Goal: Information Seeking & Learning: Check status

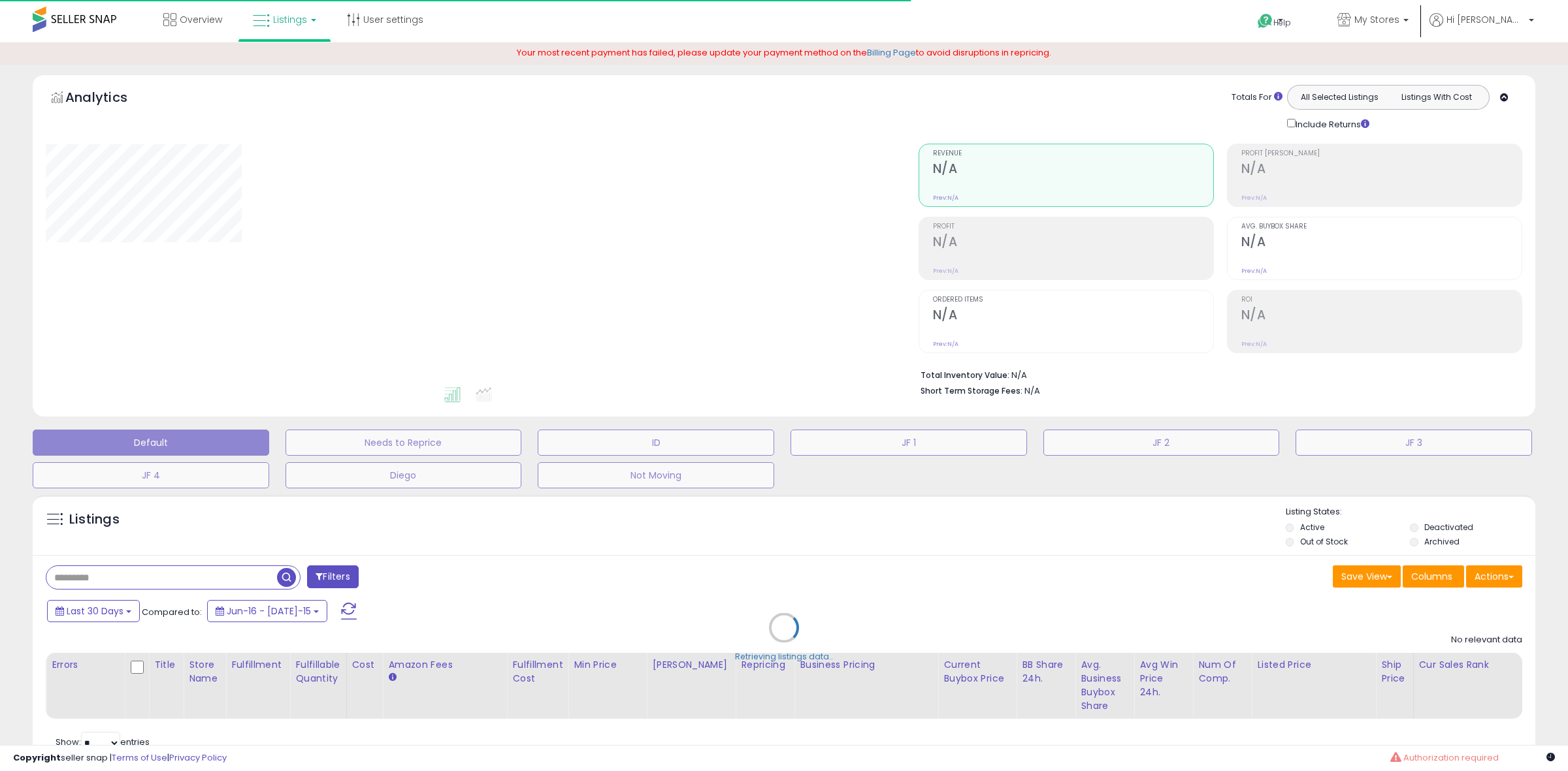
type input "**********"
select select "**"
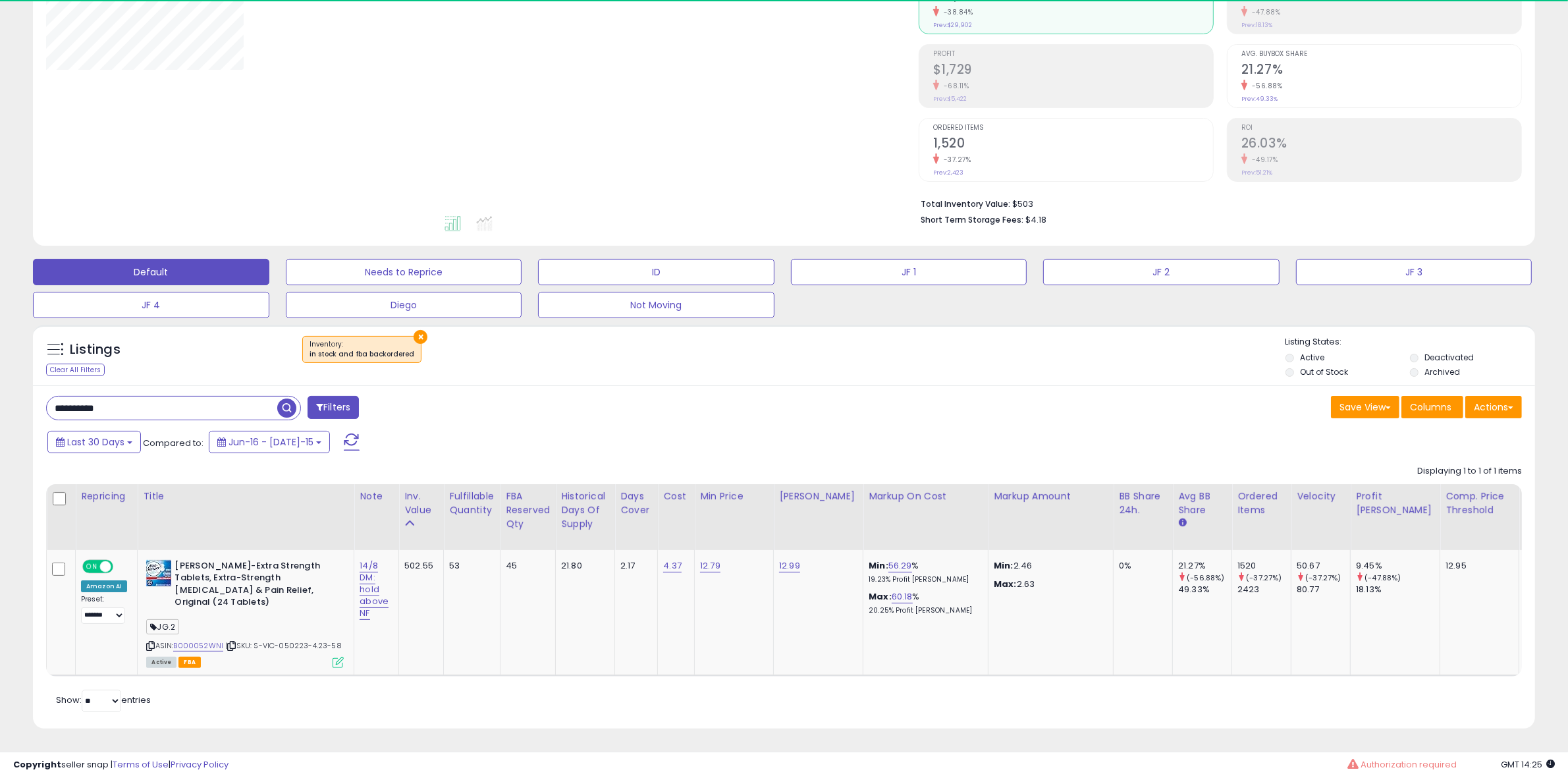
scroll to position [270, 872]
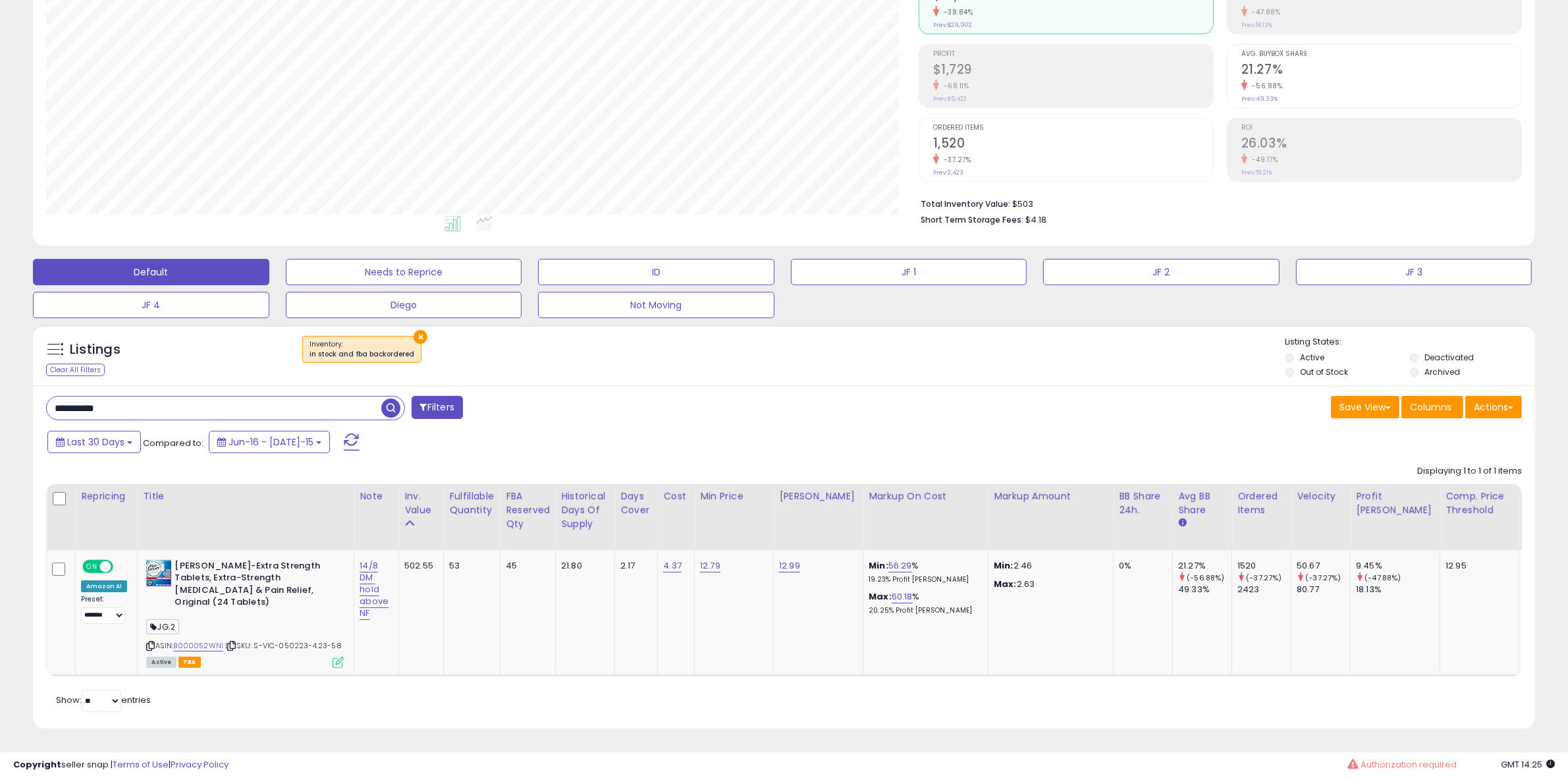
click at [216, 404] on input "**********" at bounding box center [214, 408] width 335 height 23
paste input "text"
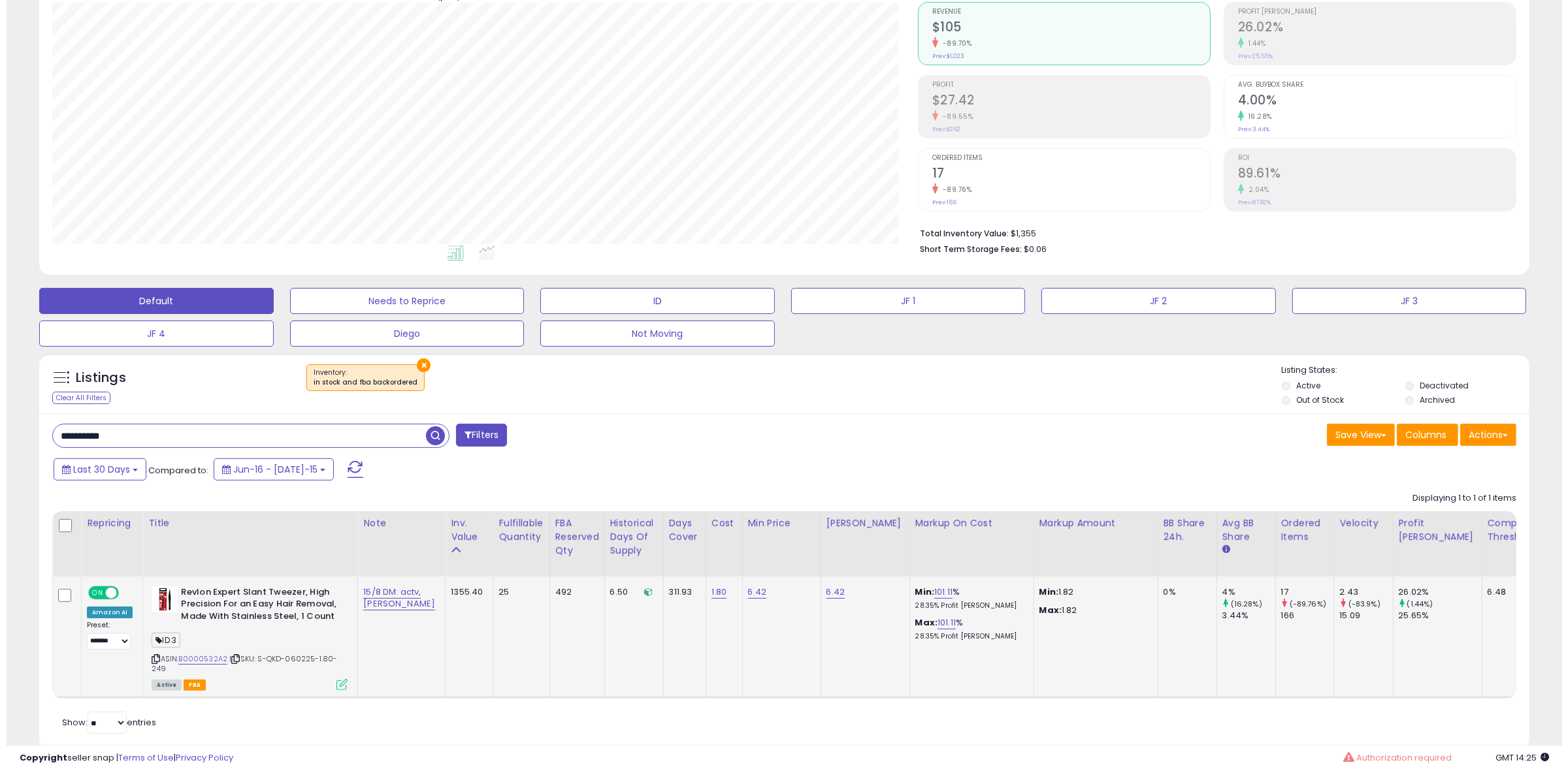
scroll to position [147, 0]
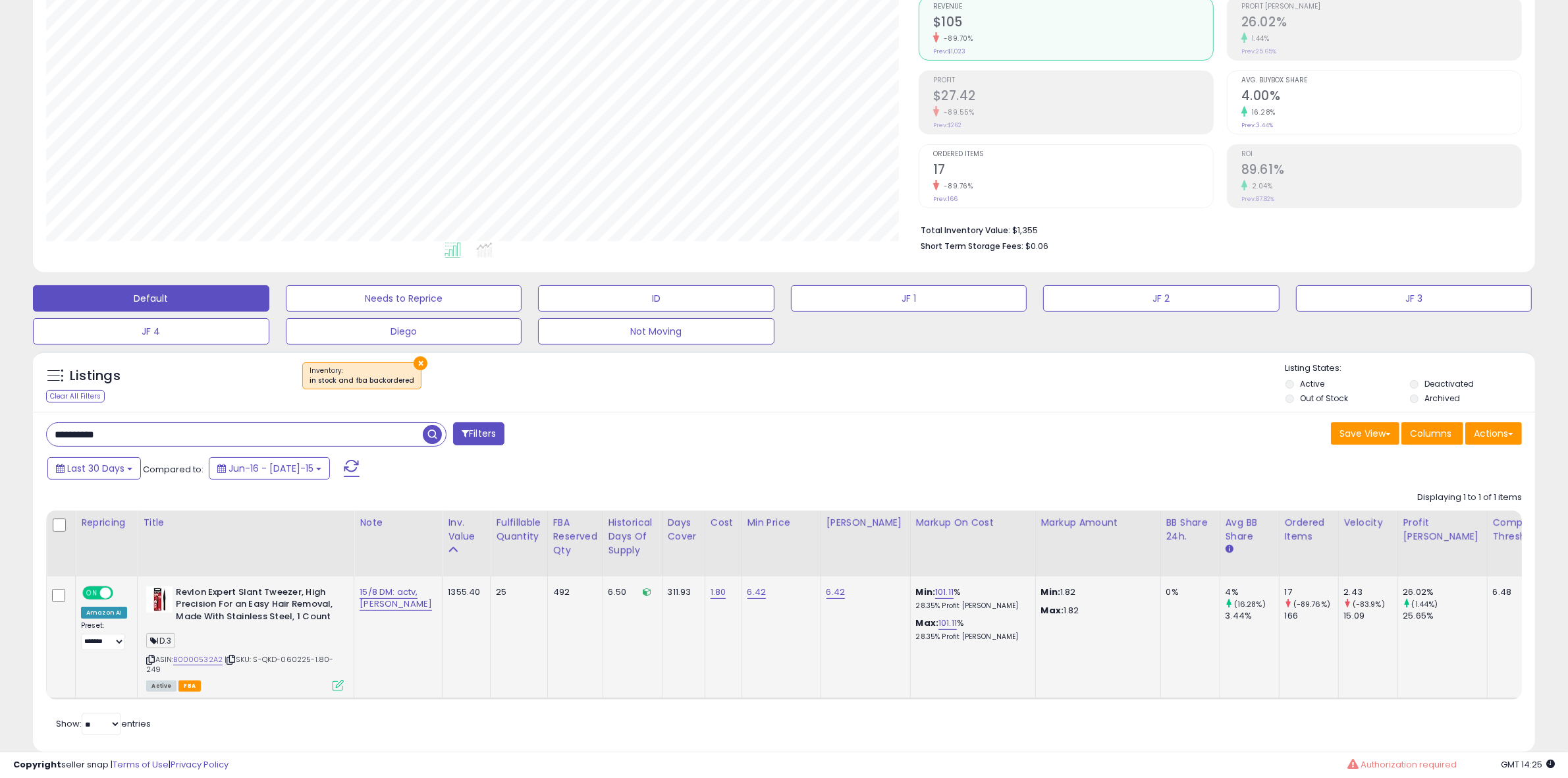
click at [340, 681] on icon at bounding box center [338, 686] width 11 height 11
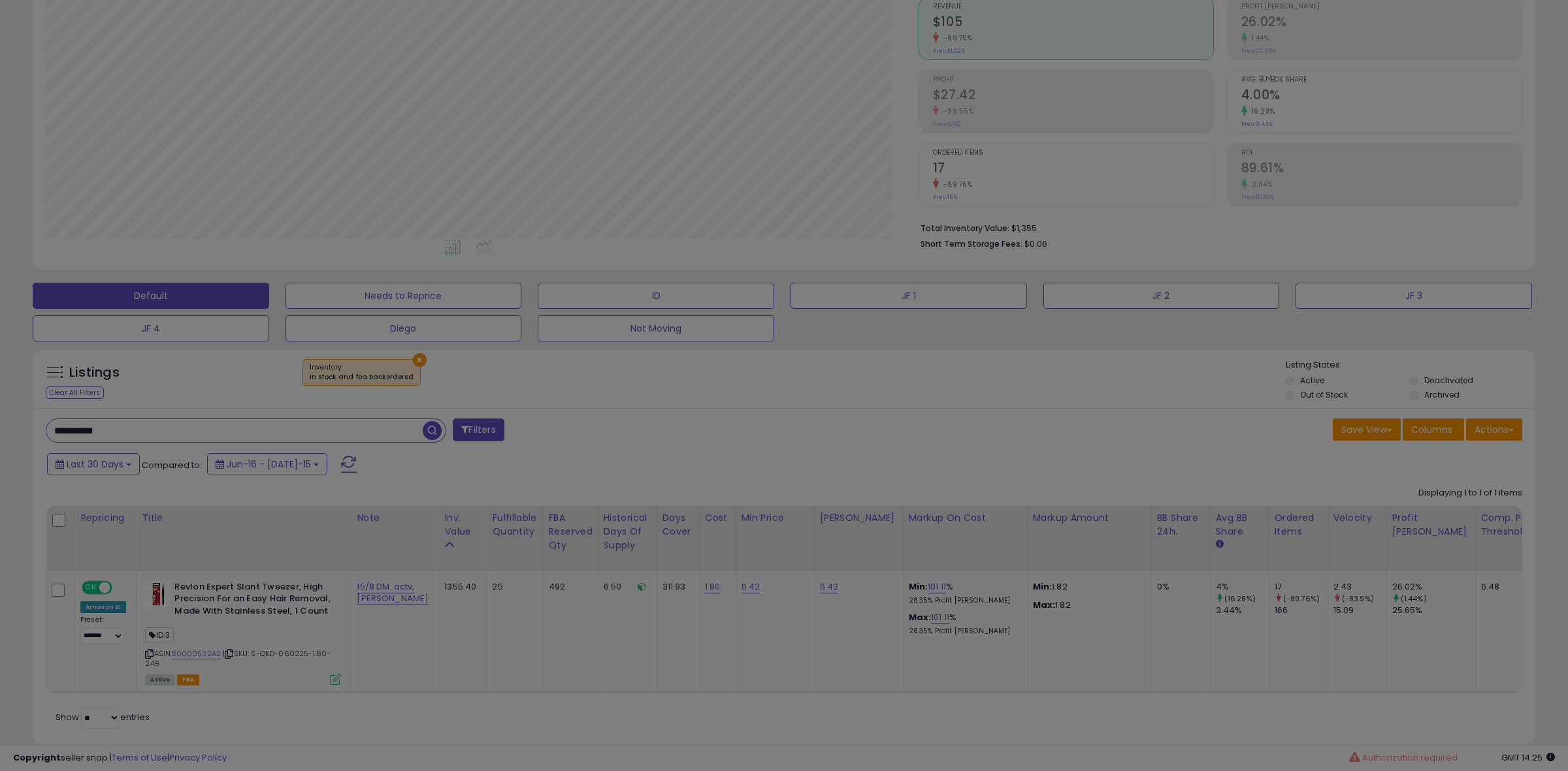
scroll to position [268, 872]
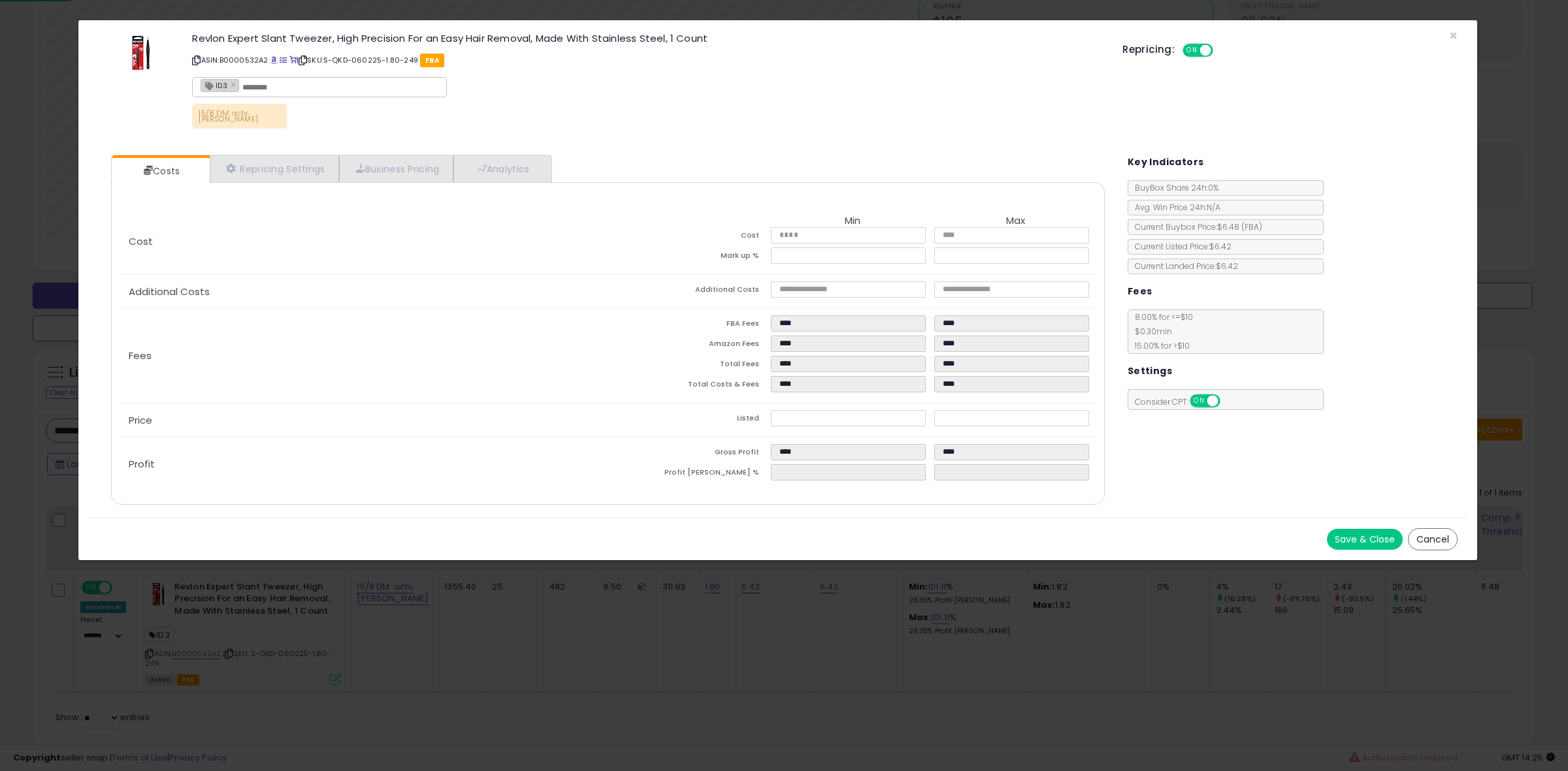
click at [517, 126] on div "15/8 DM: actv, [PERSON_NAME]" at bounding box center [648, 119] width 911 height 31
click at [527, 155] on link "Analytics" at bounding box center [502, 169] width 97 height 27
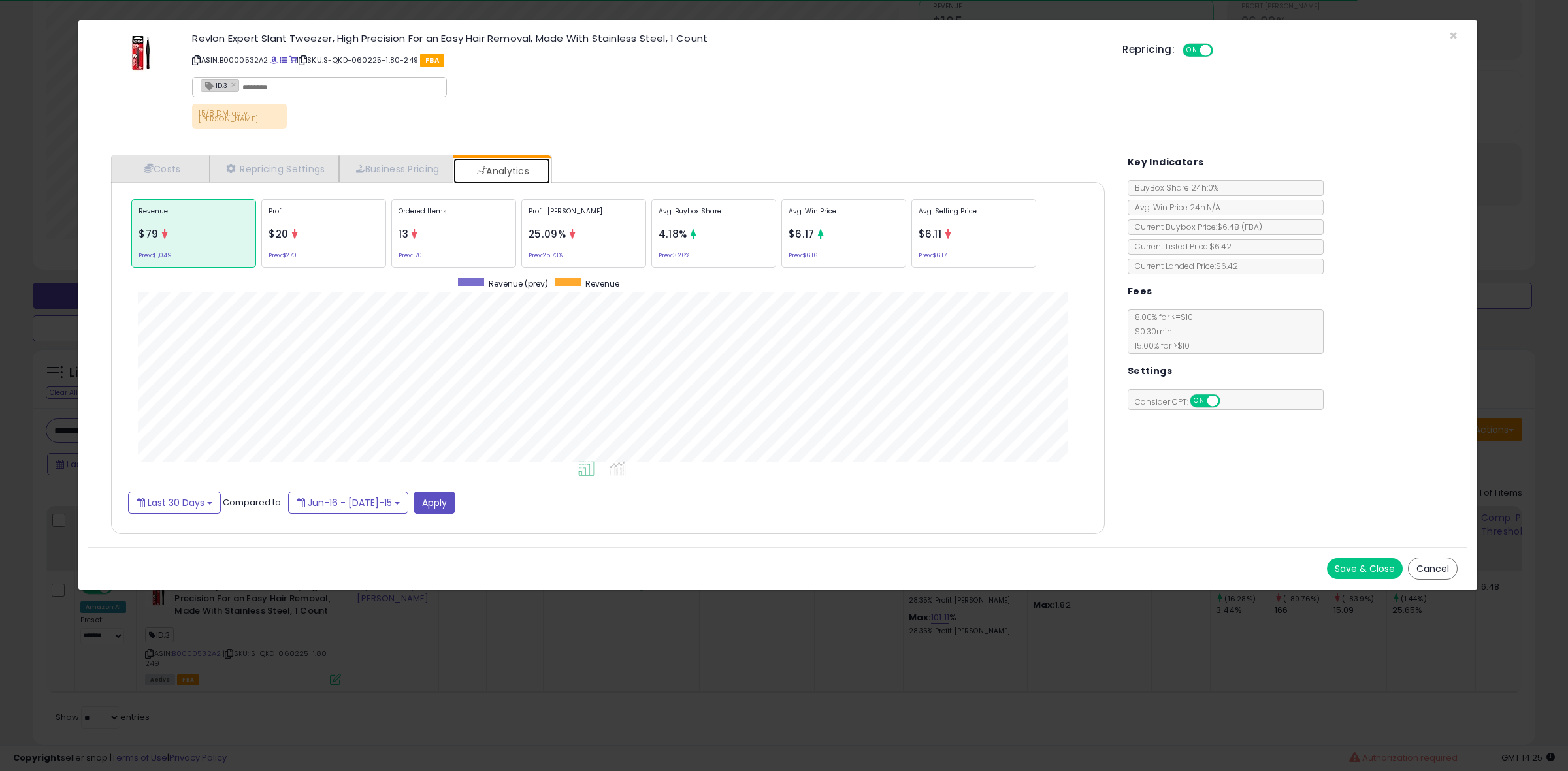
scroll to position [402, 1020]
click at [661, 232] on span "4.18%" at bounding box center [673, 234] width 29 height 14
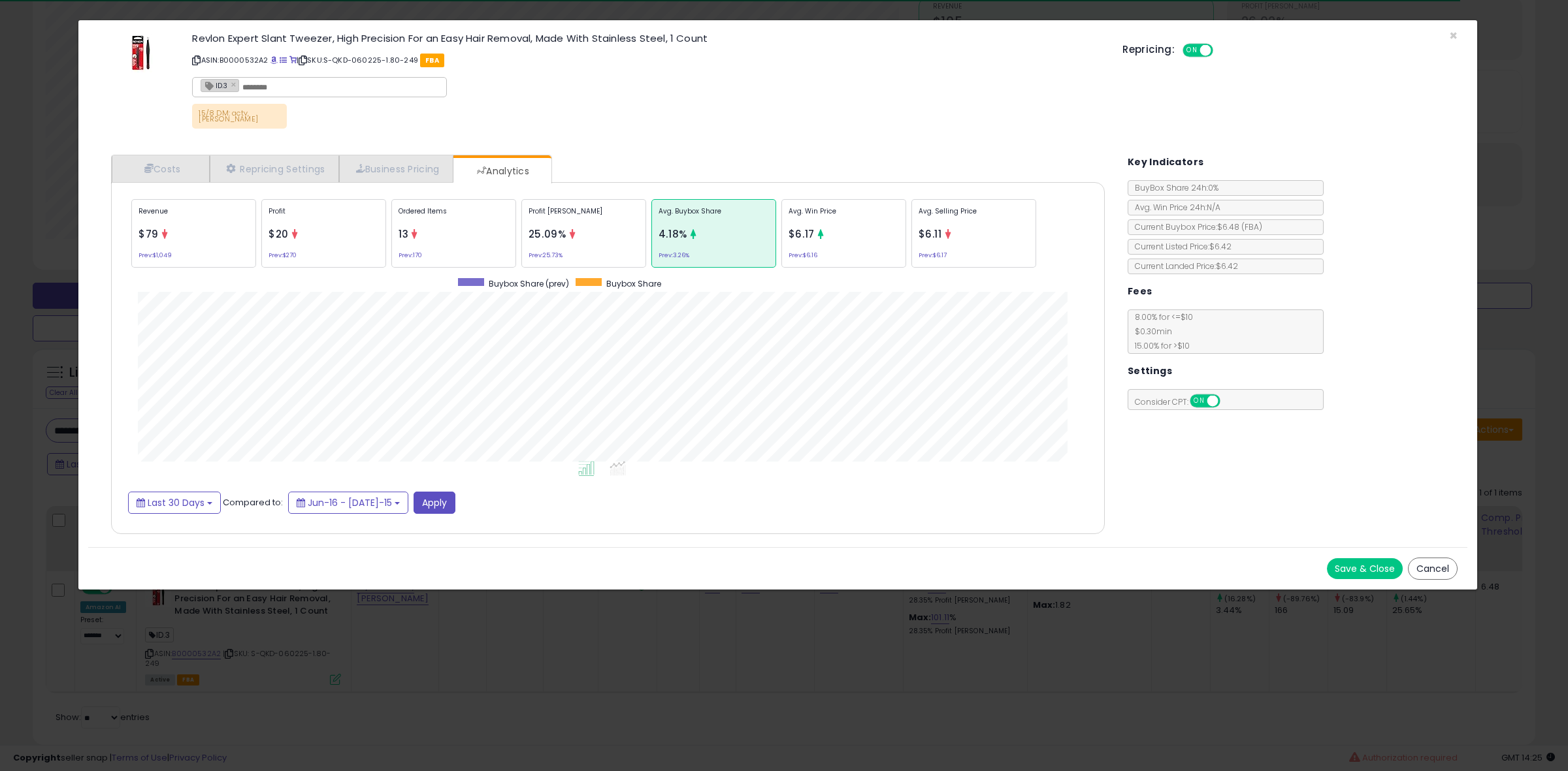
click at [781, 230] on div "Profit [PERSON_NAME] 25.09% Prev: 25.73%" at bounding box center [843, 233] width 125 height 69
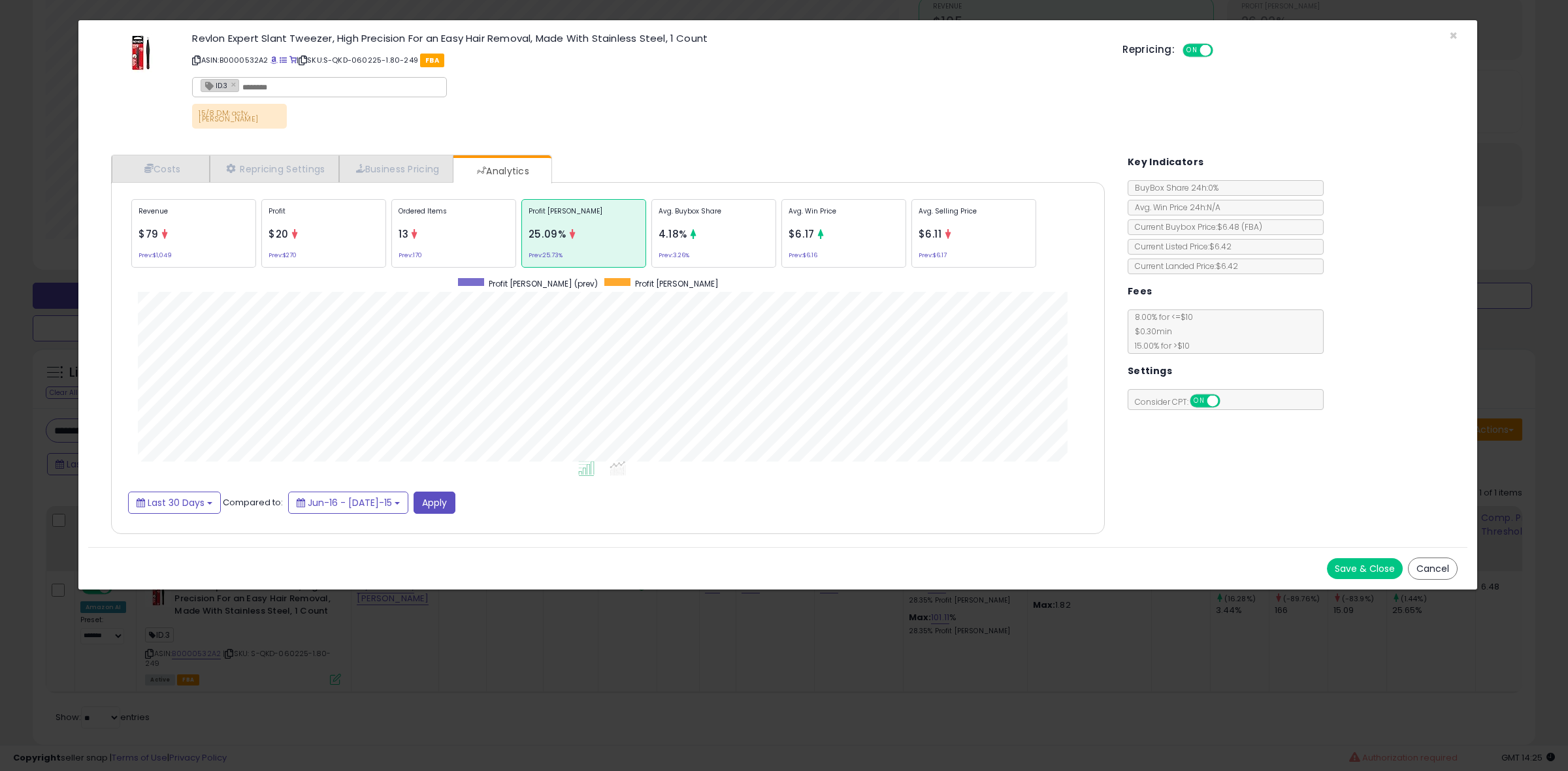
click at [454, 207] on p "Ordered Items" at bounding box center [453, 216] width 110 height 19
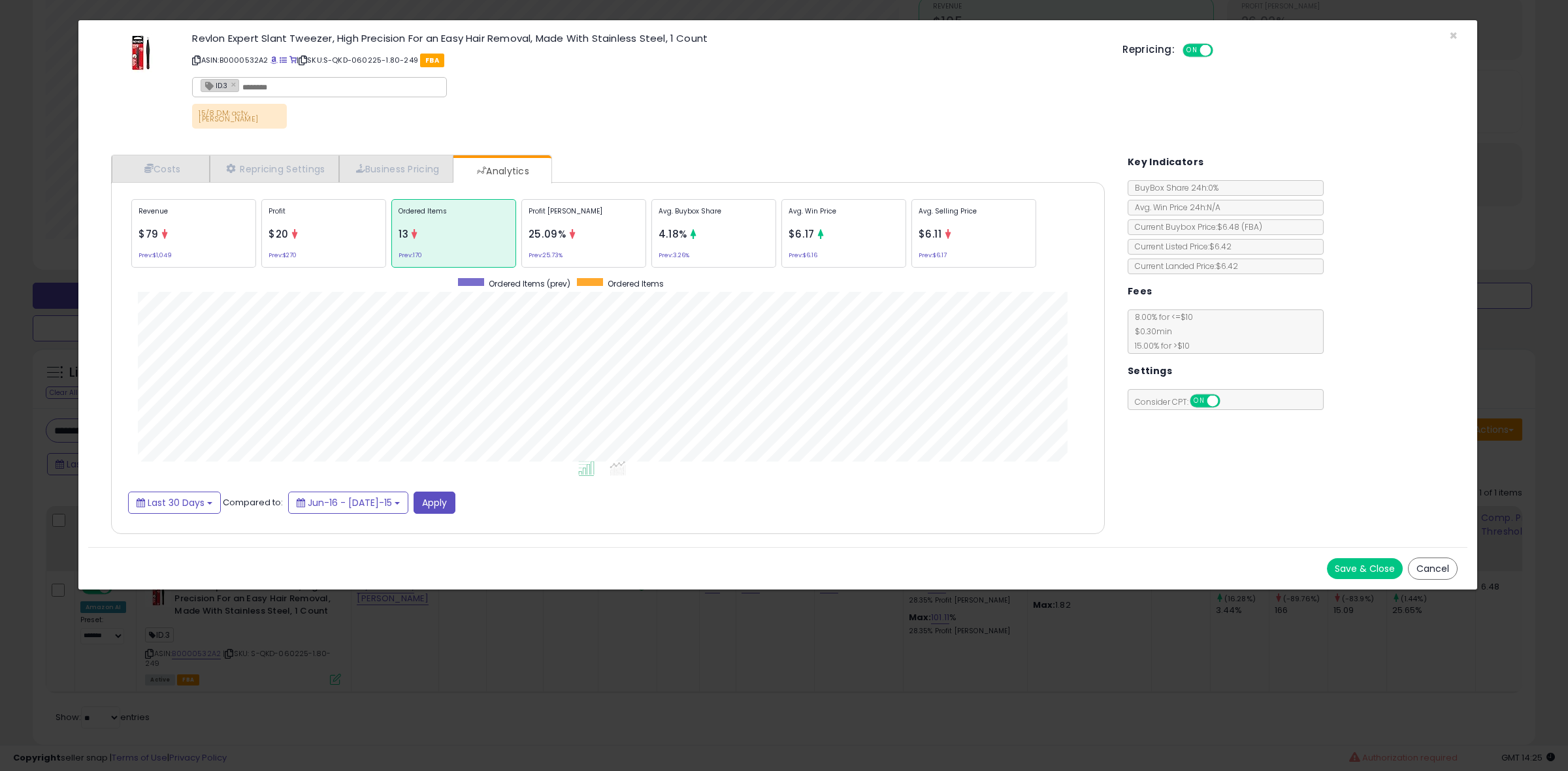
click at [911, 230] on div "Avg. Buybox Share 4.18% Prev: 3.26%" at bounding box center [973, 233] width 125 height 69
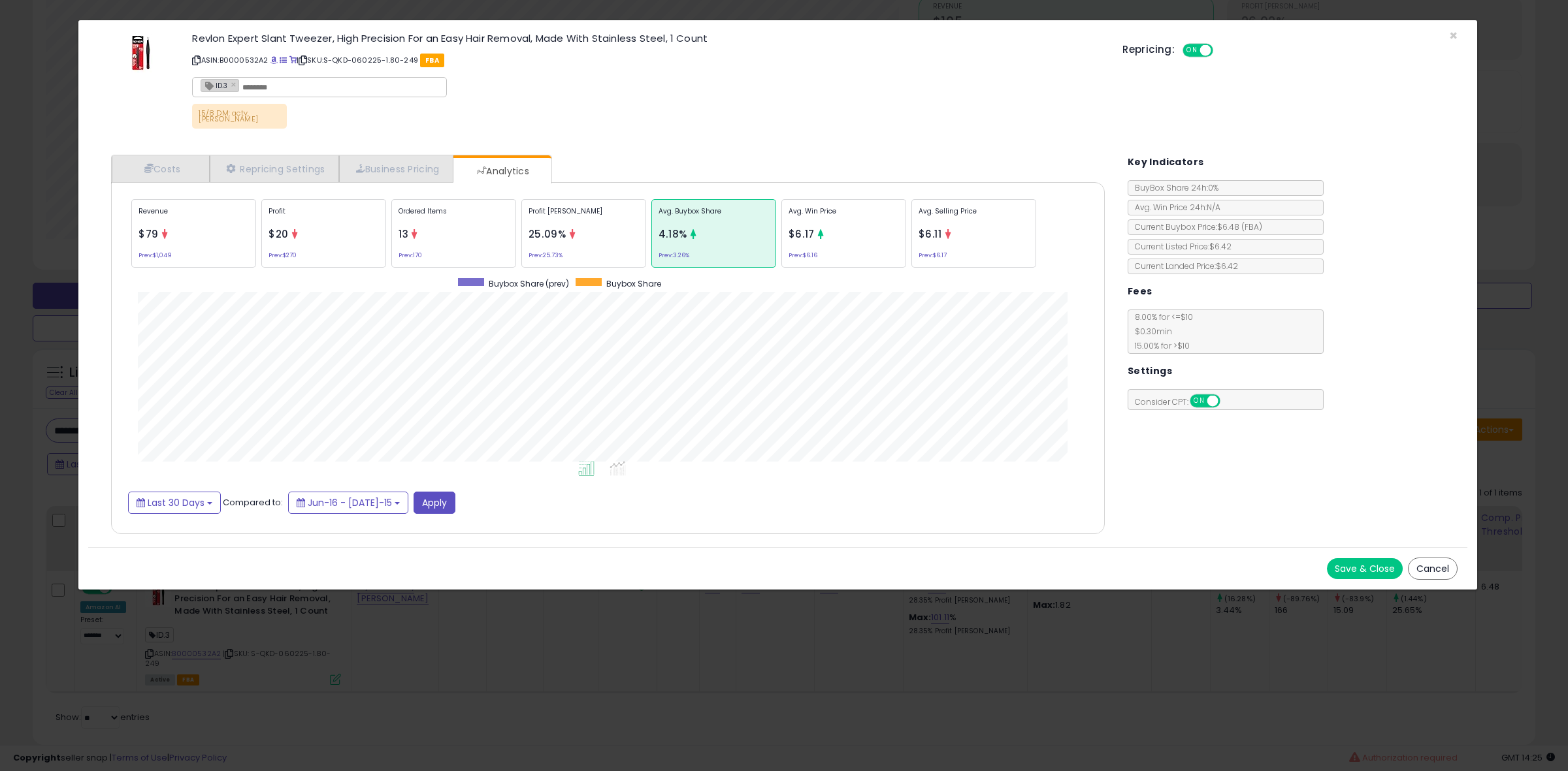
click at [12, 518] on div "× Close Revlon Expert Slant Tweezer, High Precision For an Easy Hair Removal, M…" at bounding box center [784, 386] width 1568 height 771
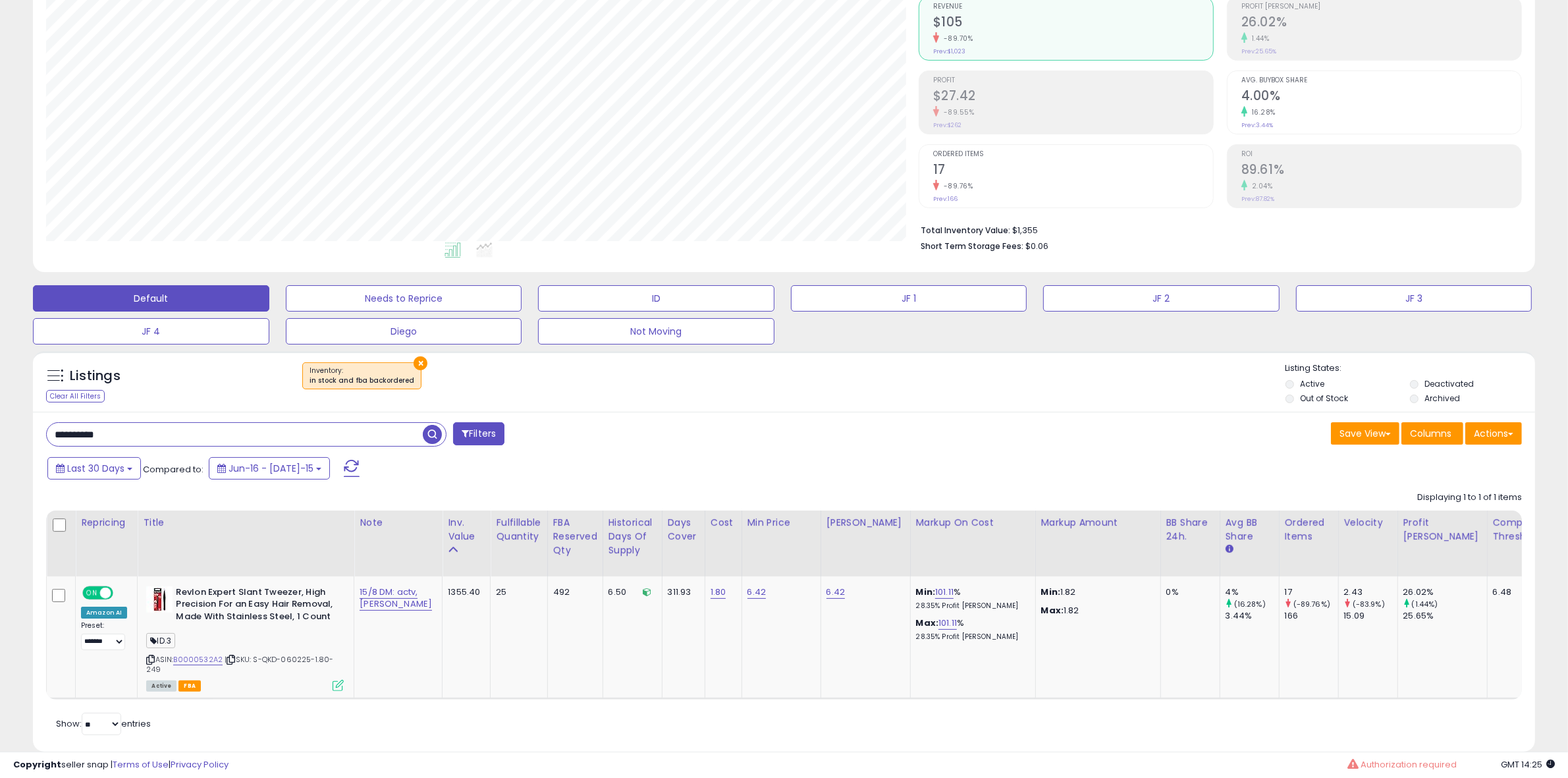
scroll to position [658770, 657822]
click at [364, 439] on input "**********" at bounding box center [235, 434] width 376 height 23
paste input "text"
type input "**********"
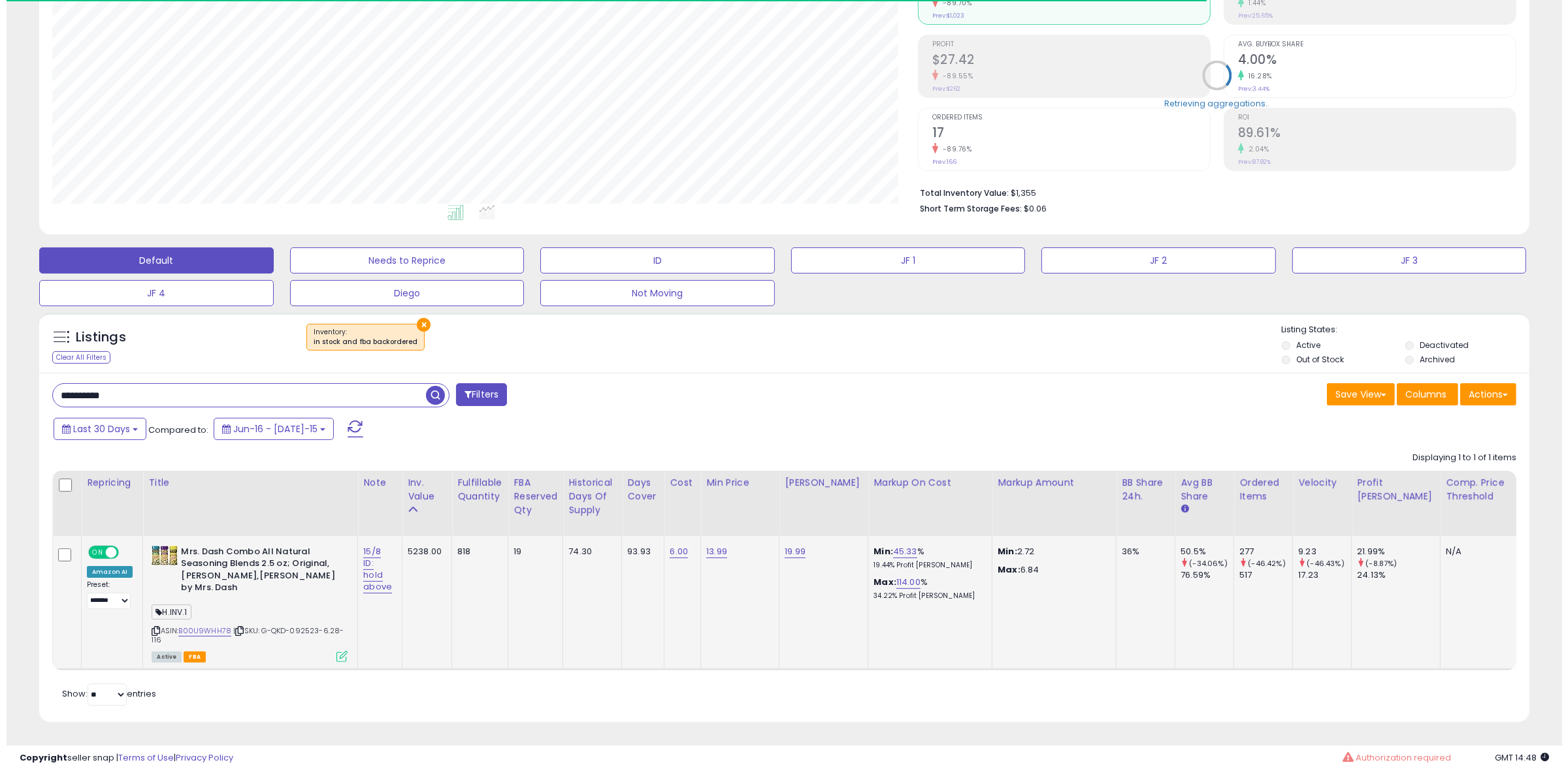
scroll to position [268, 865]
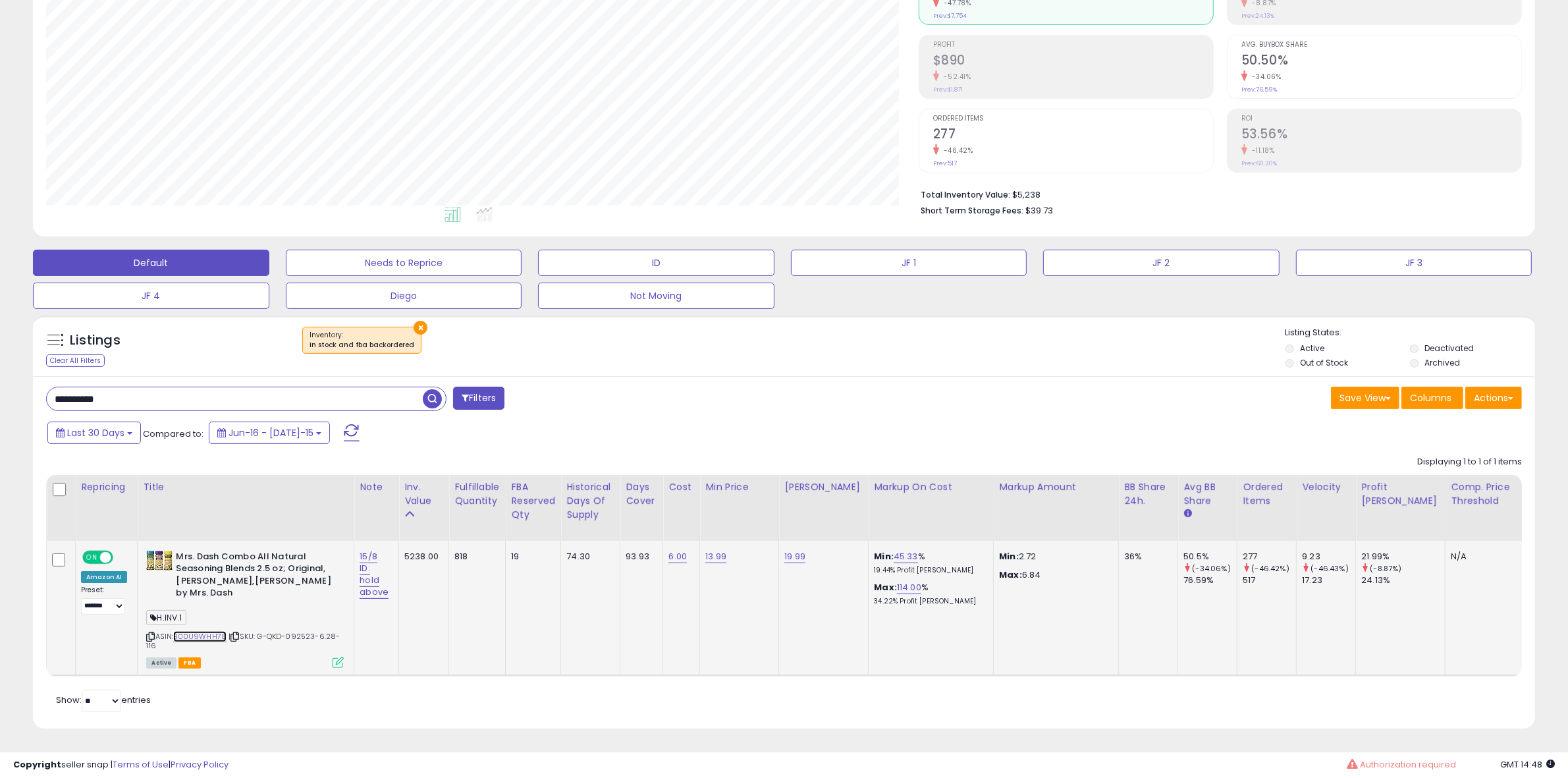
click at [214, 631] on link "B00U9WHH78" at bounding box center [200, 636] width 53 height 11
click at [338, 657] on icon at bounding box center [338, 663] width 11 height 11
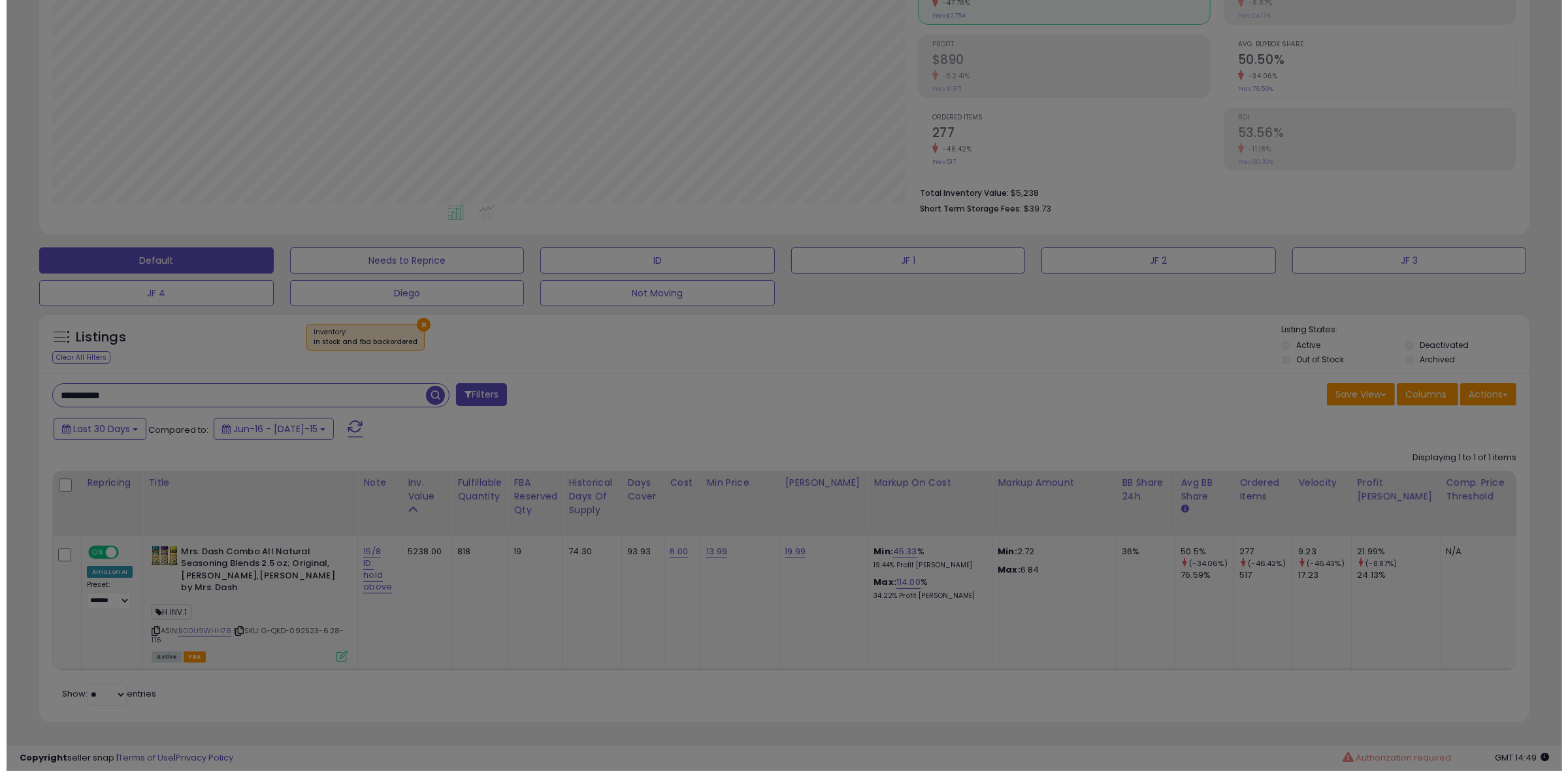
scroll to position [268, 872]
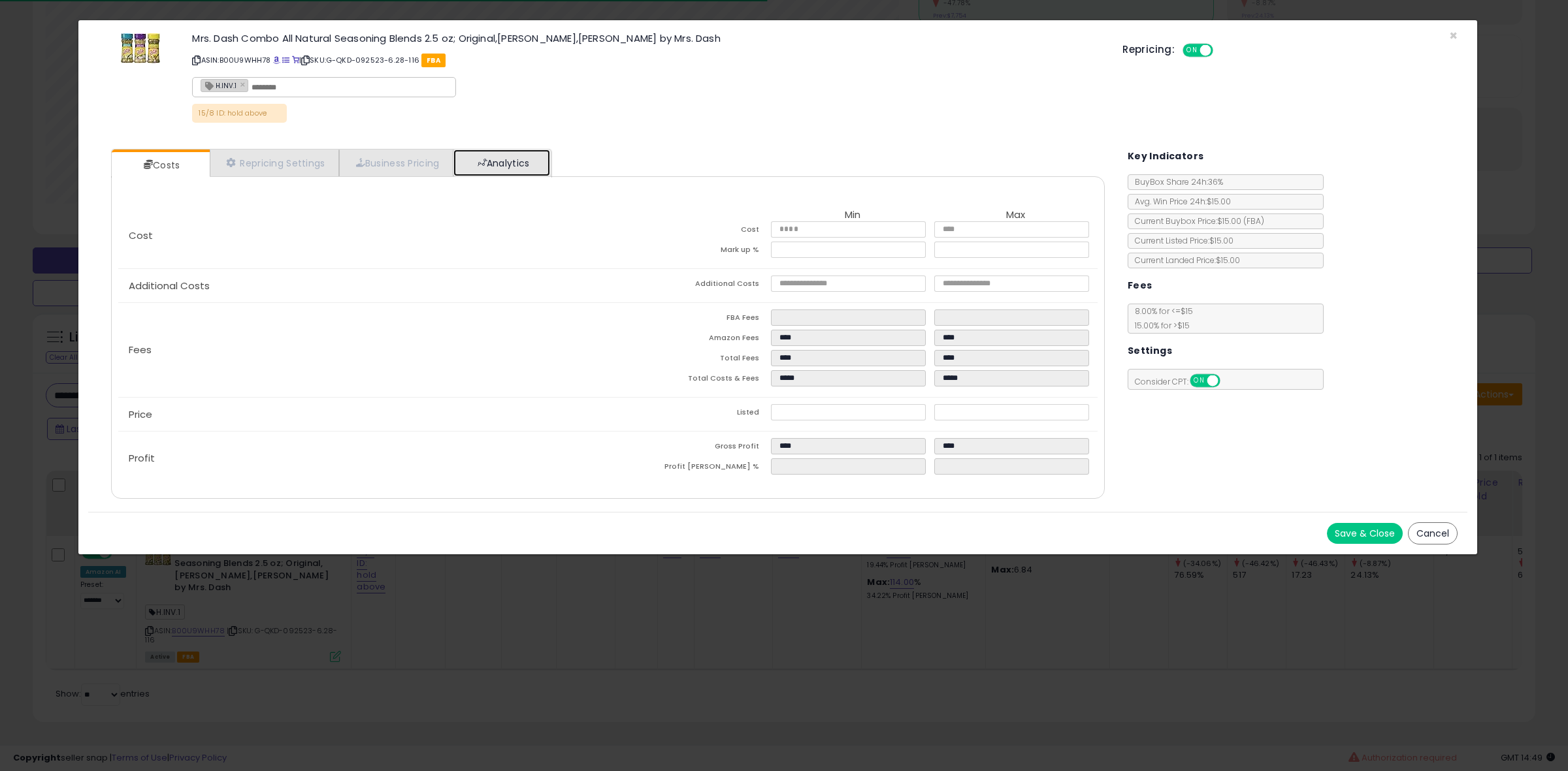
click at [550, 158] on link "Analytics" at bounding box center [502, 164] width 97 height 27
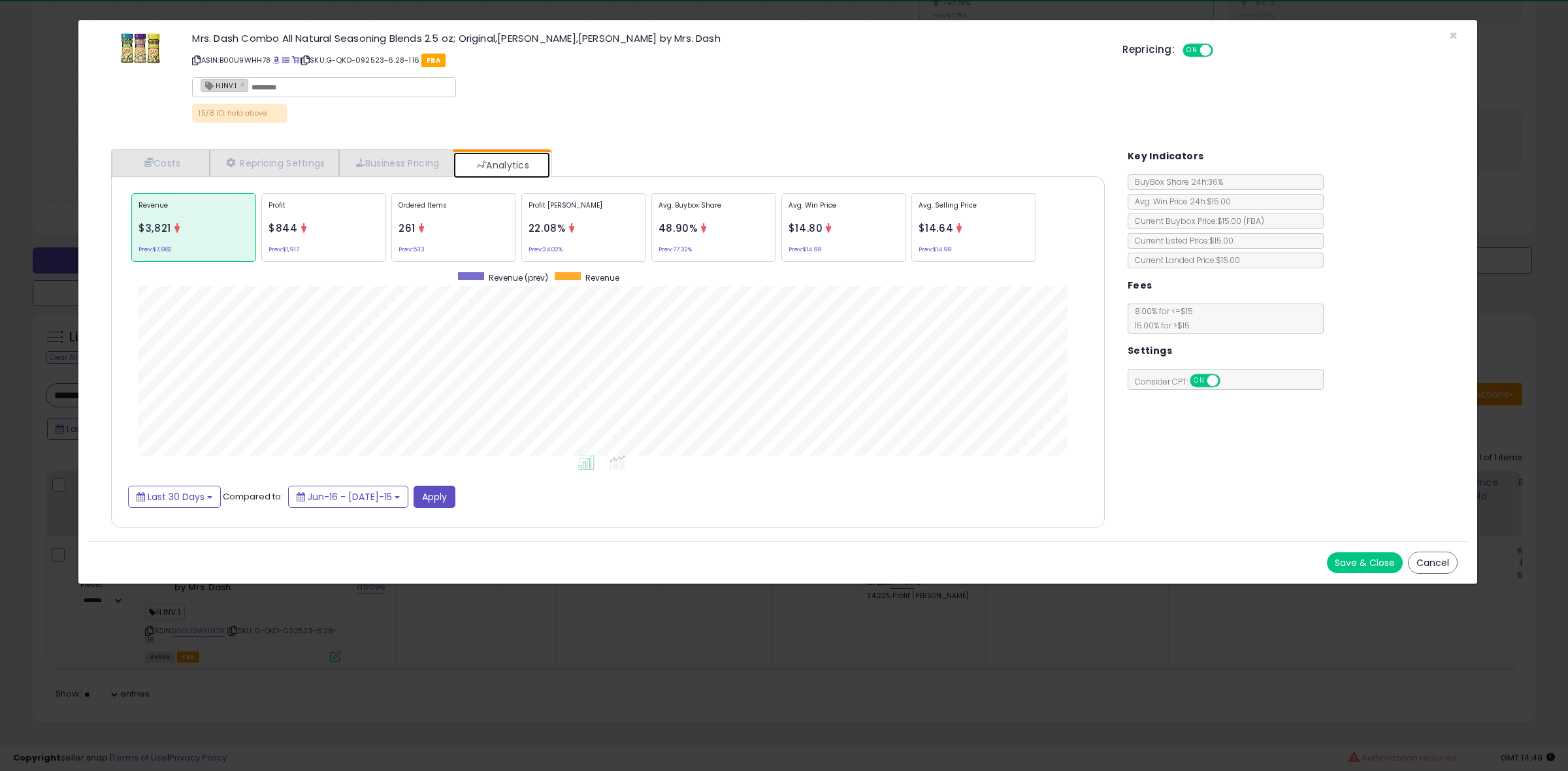
scroll to position [402, 1020]
click at [911, 253] on div "Avg. Buybox Share 48.90% Prev: 77.32%" at bounding box center [973, 227] width 125 height 69
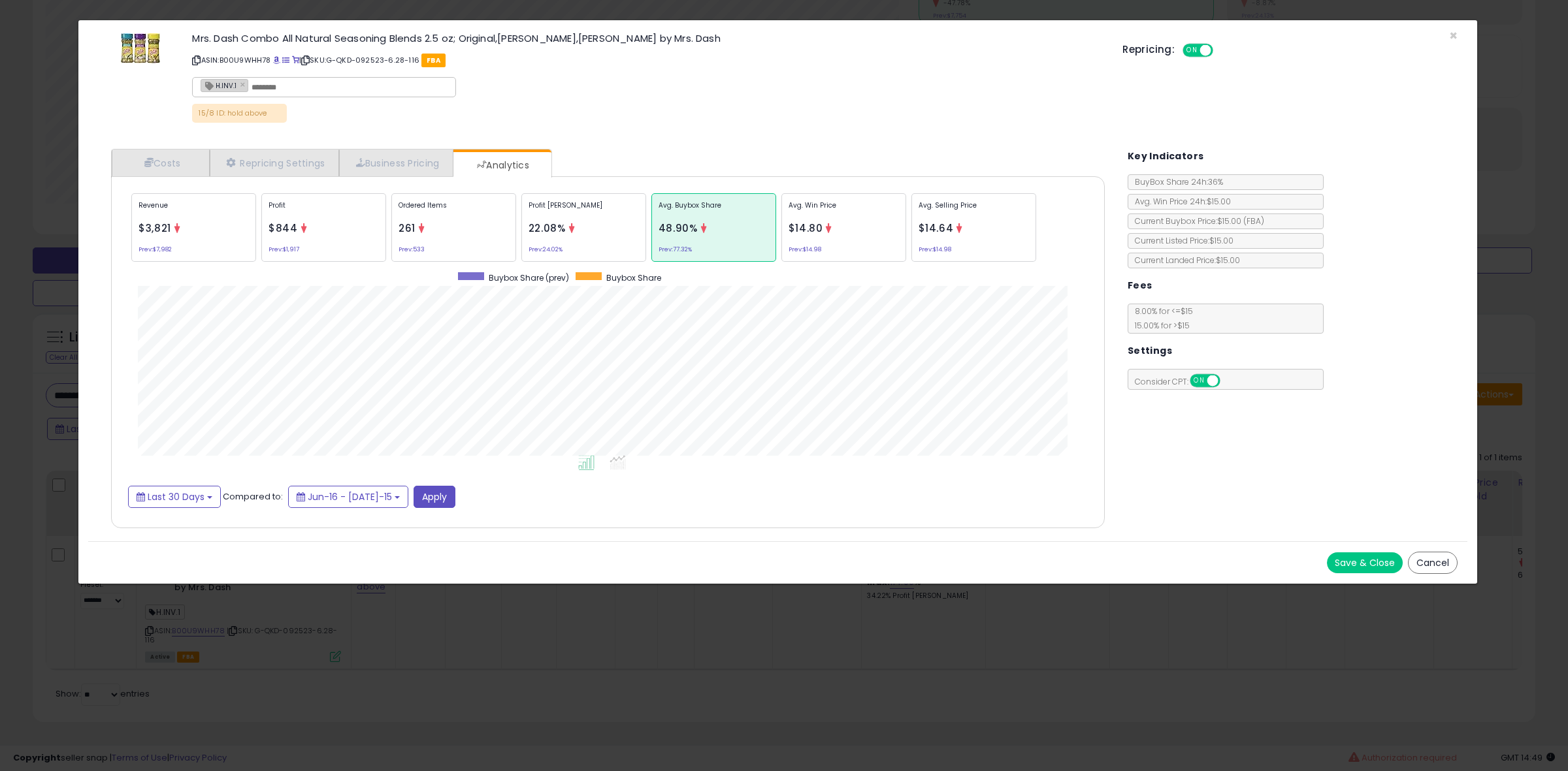
click at [652, 239] on div "Ordered Items 261 Prev: 533" at bounding box center [714, 227] width 125 height 69
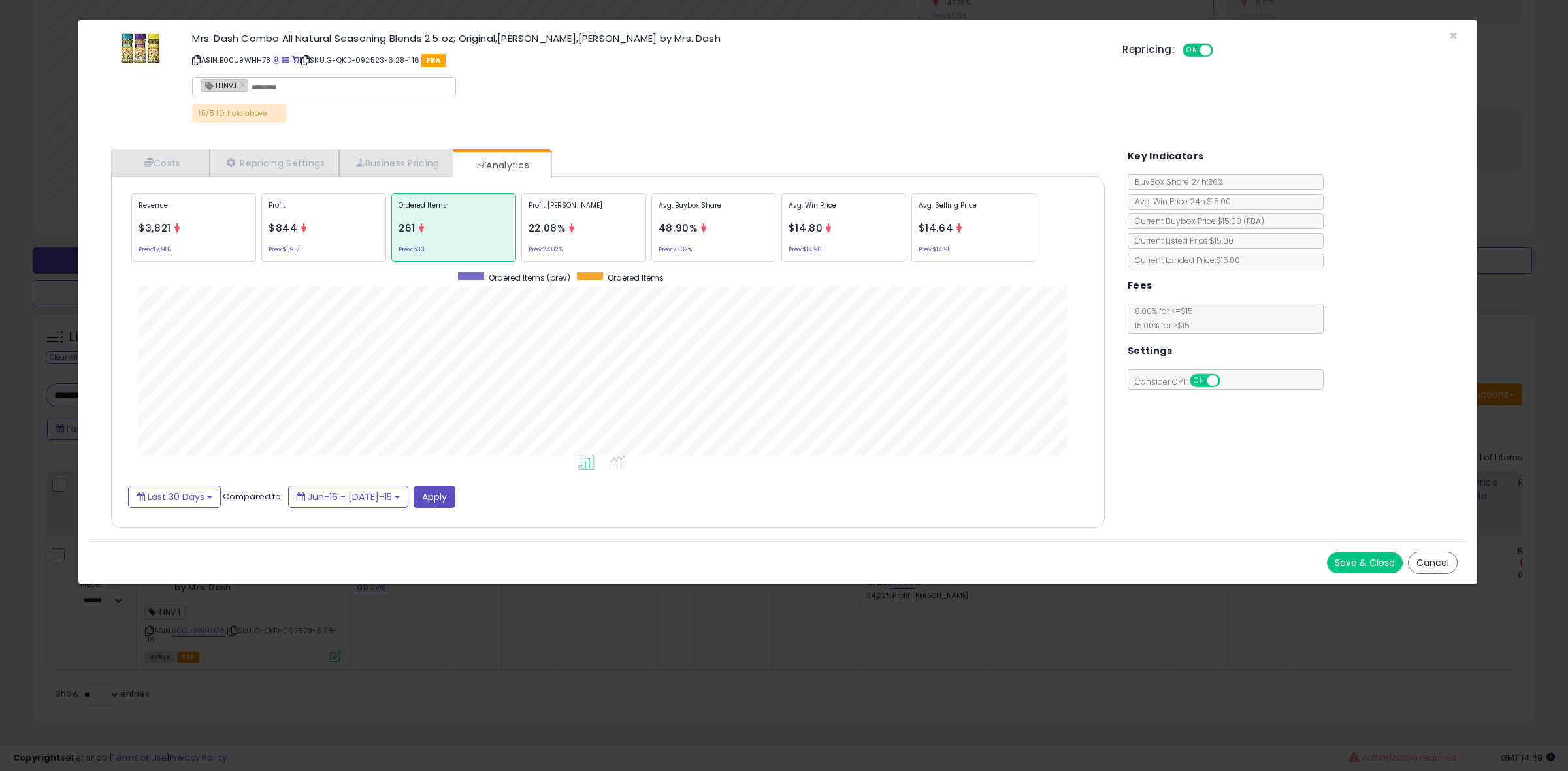
click at [56, 286] on div "× Close Mrs. Dash Combo All Natural Seasoning Blends 2.5 oz; Original,[PERSON_N…" at bounding box center [784, 386] width 1568 height 771
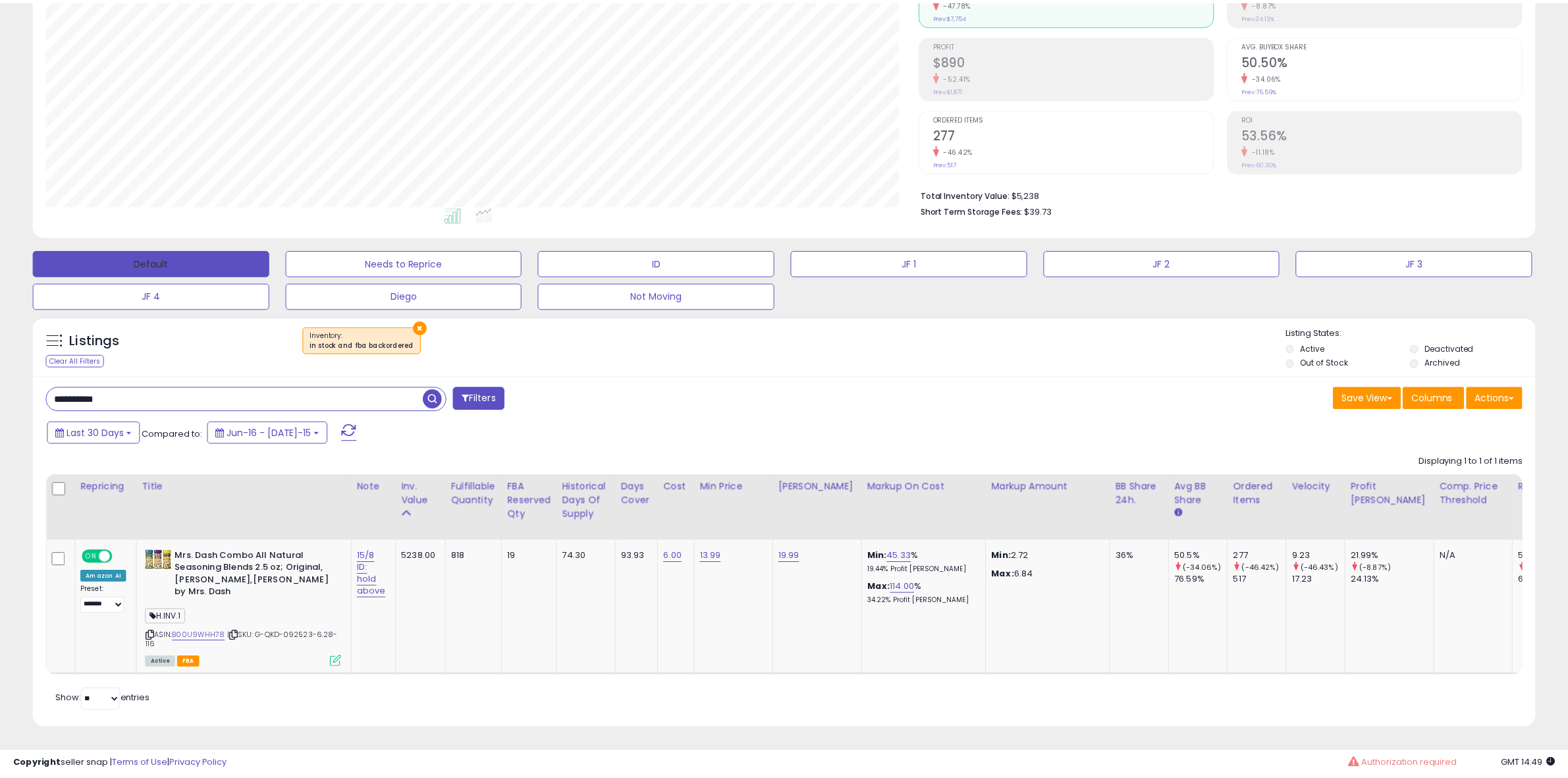
scroll to position [658770, 657822]
